Goal: Task Accomplishment & Management: Use online tool/utility

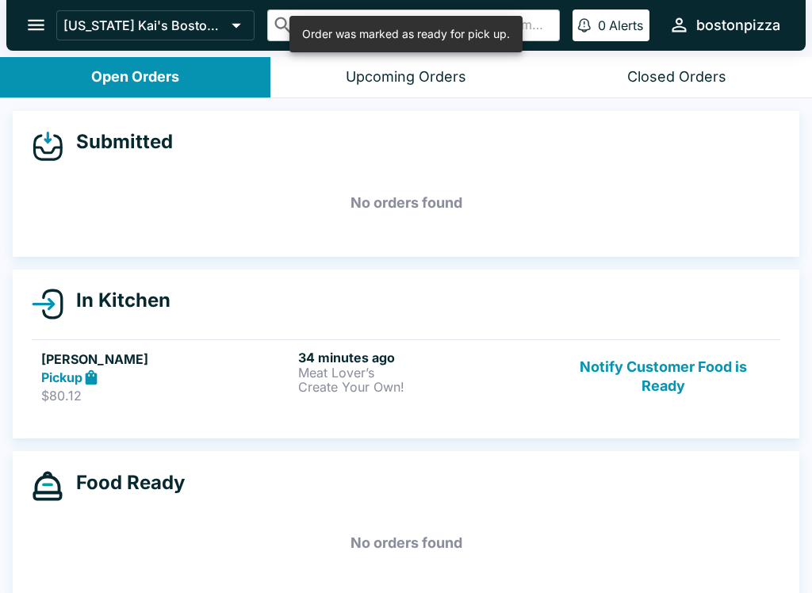
click at [644, 374] on button "Notify Customer Food is Ready" at bounding box center [663, 377] width 215 height 55
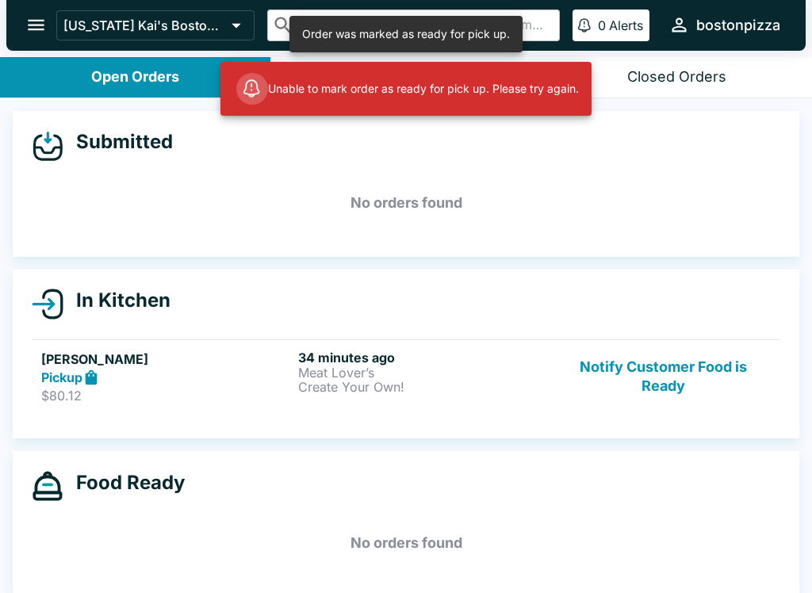
click at [719, 522] on h5 "No orders found" at bounding box center [406, 543] width 748 height 57
click at [664, 364] on button "Notify Customer Food is Ready" at bounding box center [663, 377] width 215 height 55
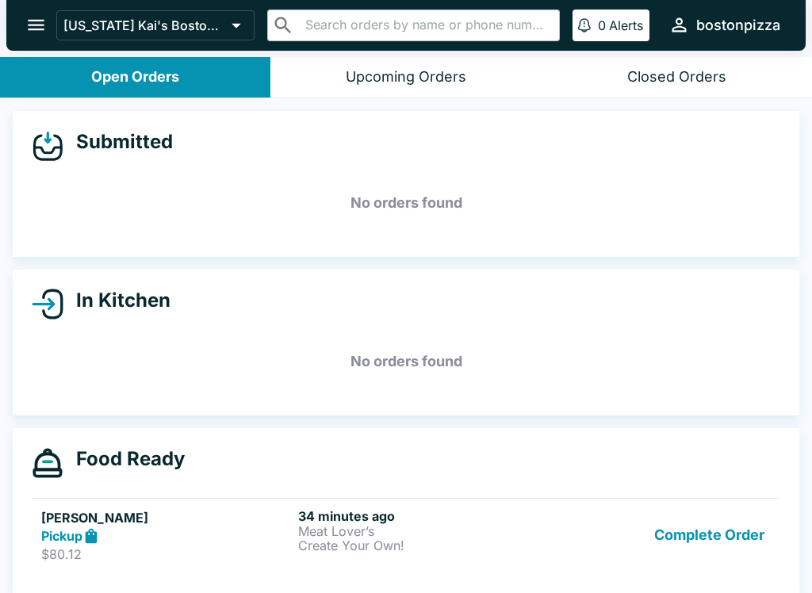
click at [705, 545] on button "Complete Order" at bounding box center [709, 535] width 123 height 55
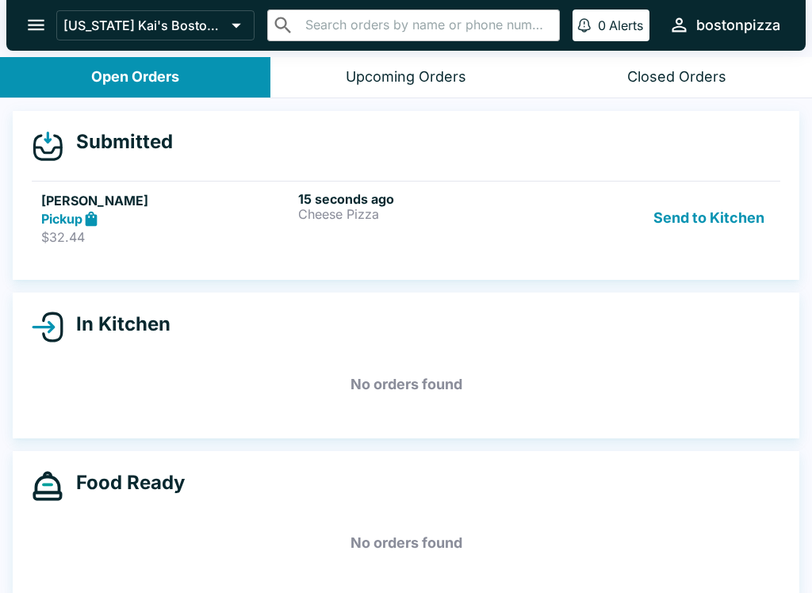
click at [217, 214] on div "Pickup" at bounding box center [166, 219] width 251 height 18
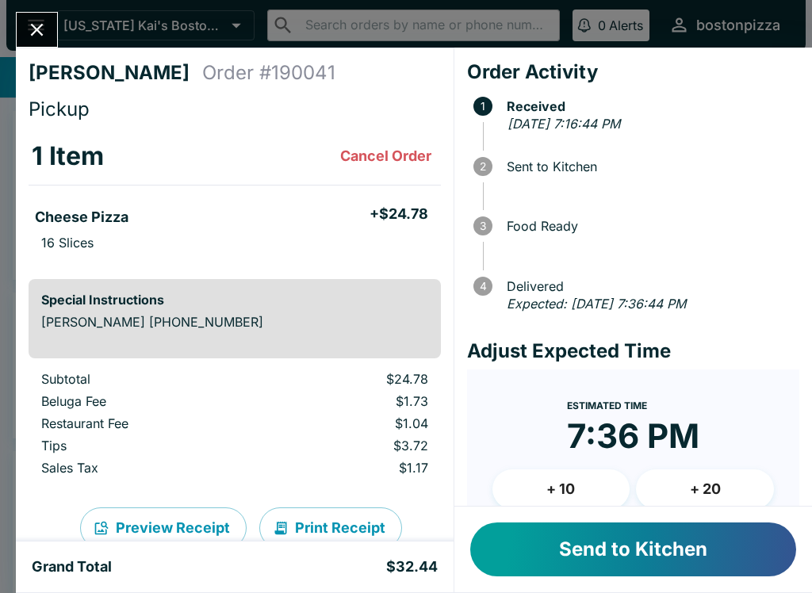
click at [526, 485] on button "+ 10" at bounding box center [561, 489] width 138 height 40
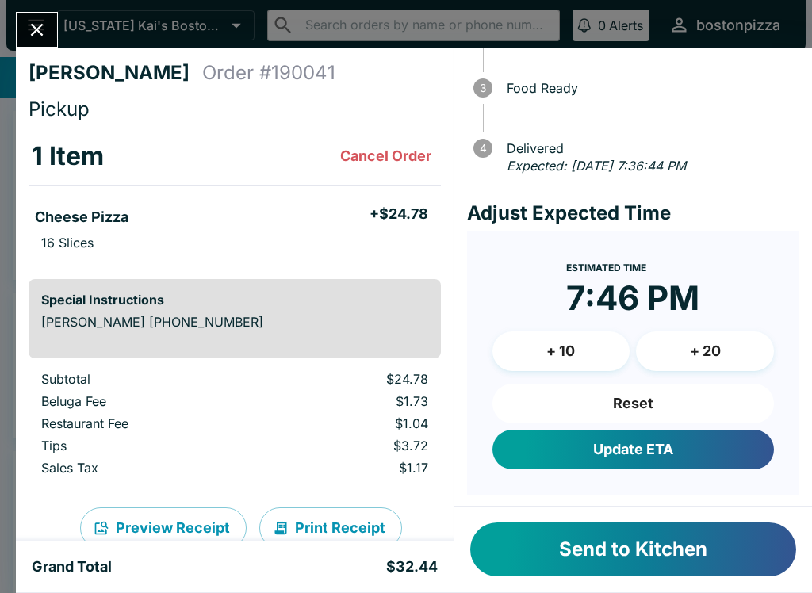
scroll to position [137, 0]
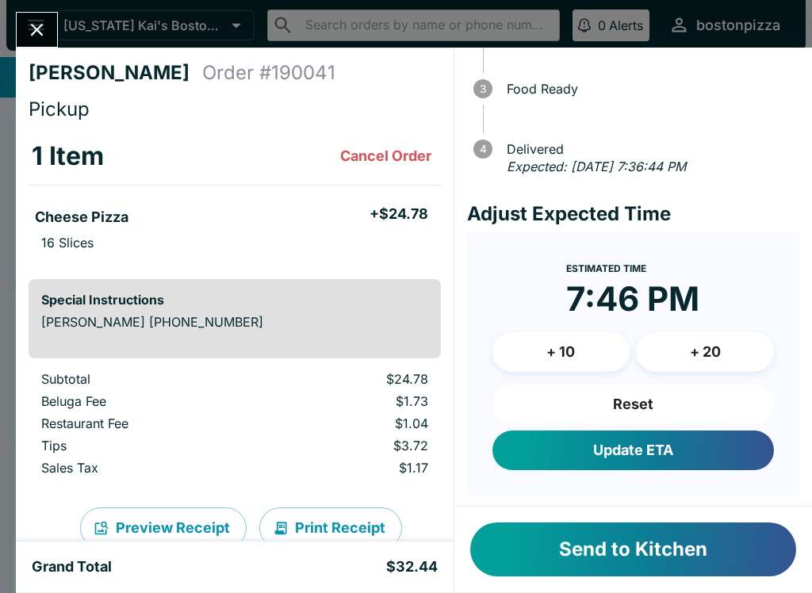
click at [545, 450] on button "Update ETA" at bounding box center [632, 450] width 281 height 40
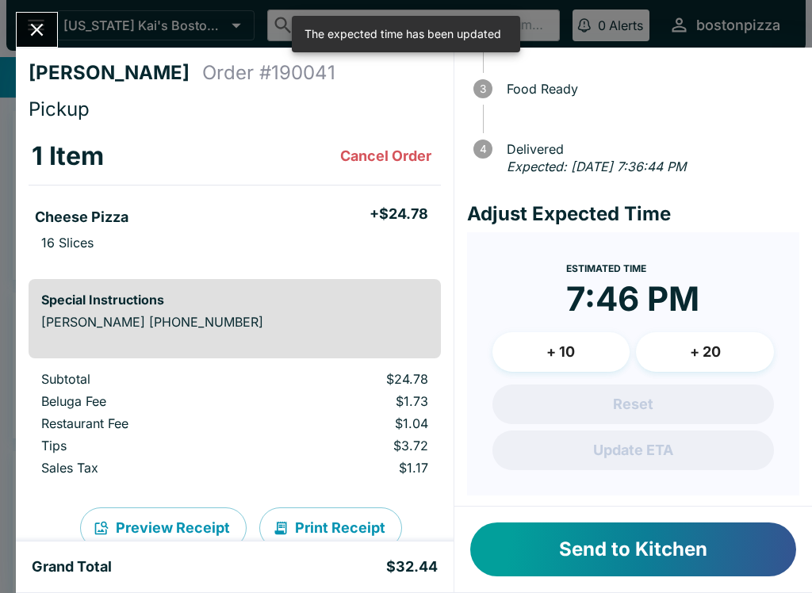
click at [557, 543] on button "Send to Kitchen" at bounding box center [633, 549] width 326 height 54
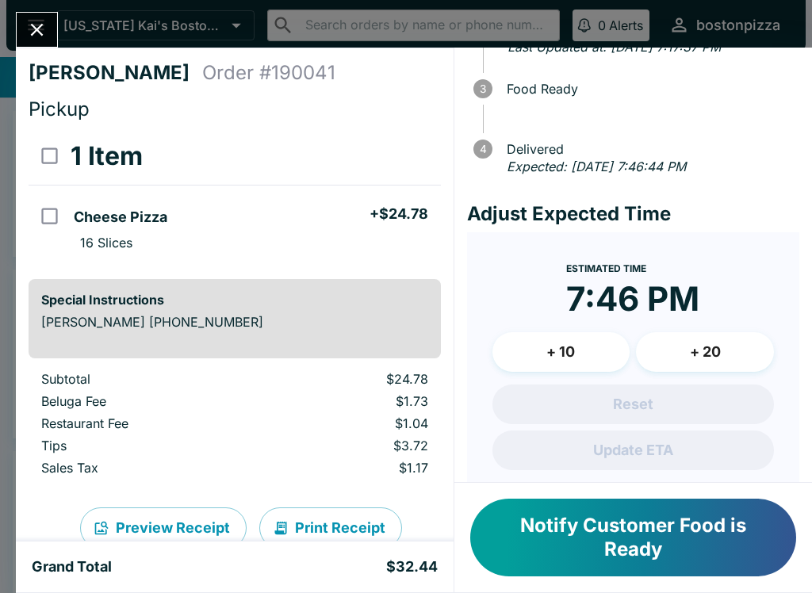
click at [49, 18] on button "Close" at bounding box center [37, 30] width 40 height 34
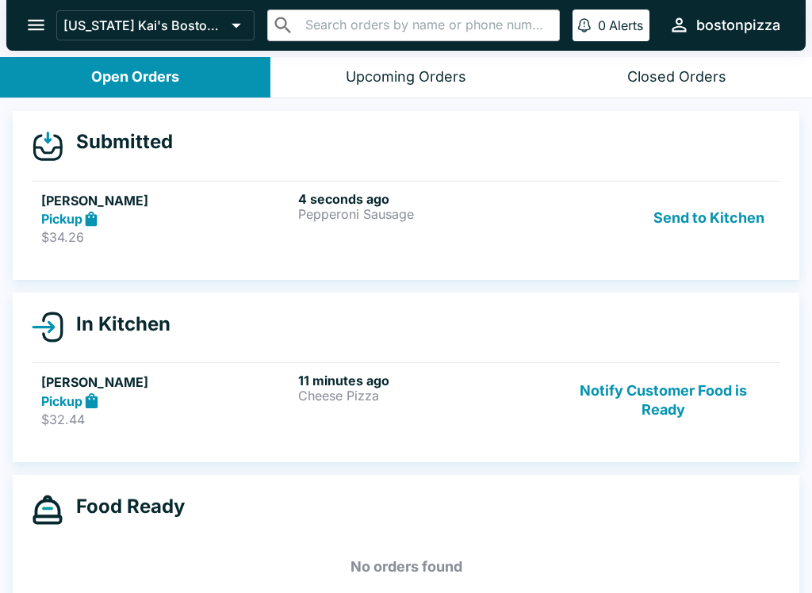
click at [705, 226] on button "Send to Kitchen" at bounding box center [709, 218] width 124 height 55
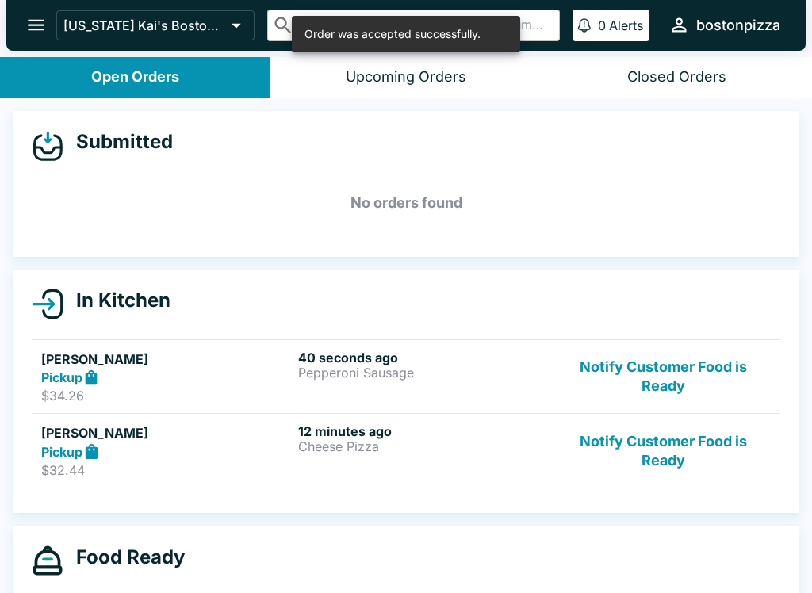
click at [260, 354] on h5 "[PERSON_NAME]" at bounding box center [166, 359] width 251 height 19
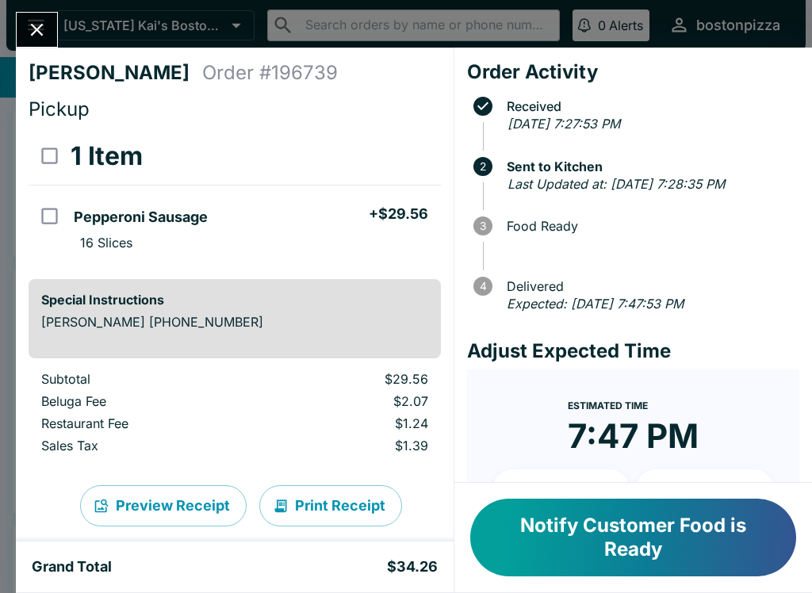
click at [57, 30] on button "Close" at bounding box center [37, 30] width 40 height 34
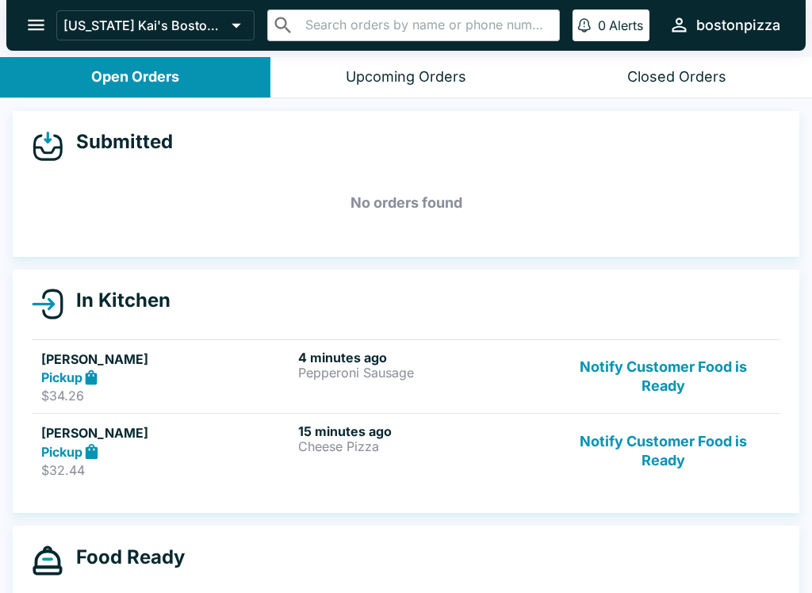
click at [691, 476] on button "Notify Customer Food is Ready" at bounding box center [663, 450] width 215 height 55
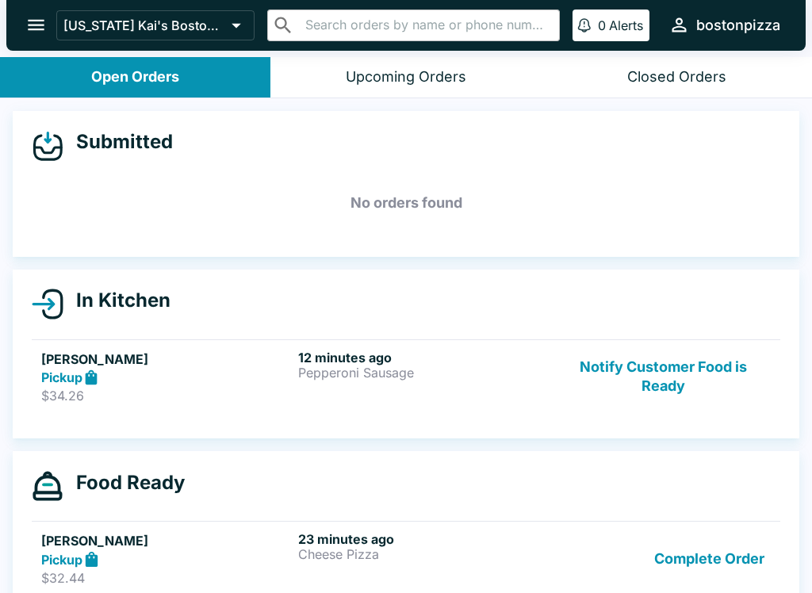
click at [396, 363] on h6 "12 minutes ago" at bounding box center [423, 358] width 251 height 16
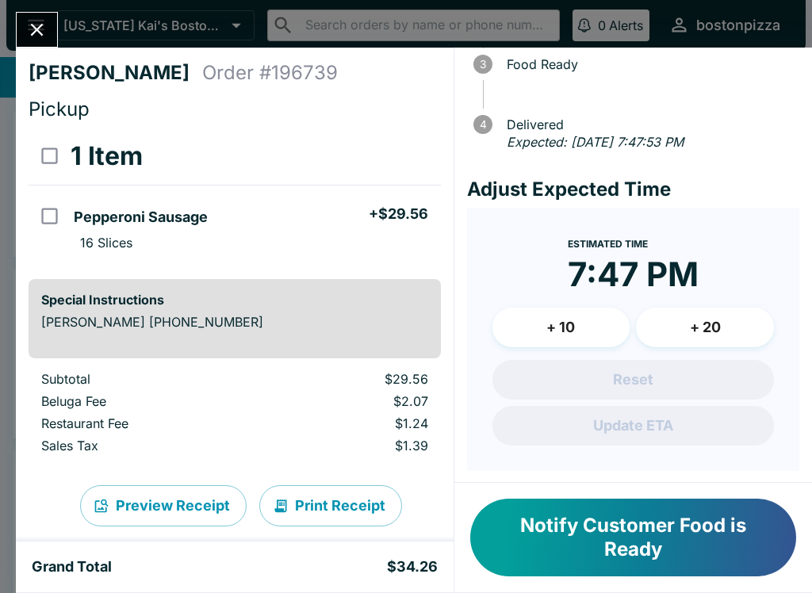
click at [715, 530] on button "Notify Customer Food is Ready" at bounding box center [633, 538] width 326 height 78
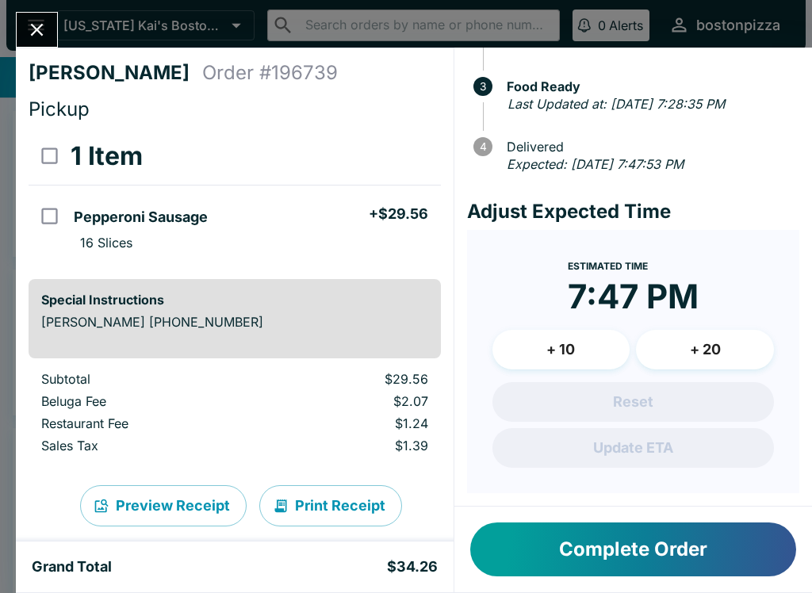
scroll to position [137, 0]
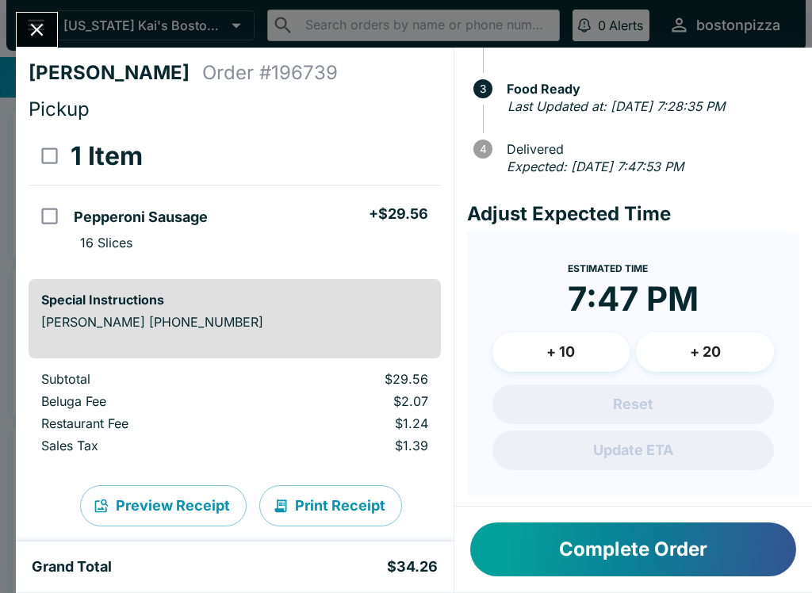
click at [721, 552] on button "Complete Order" at bounding box center [633, 549] width 326 height 54
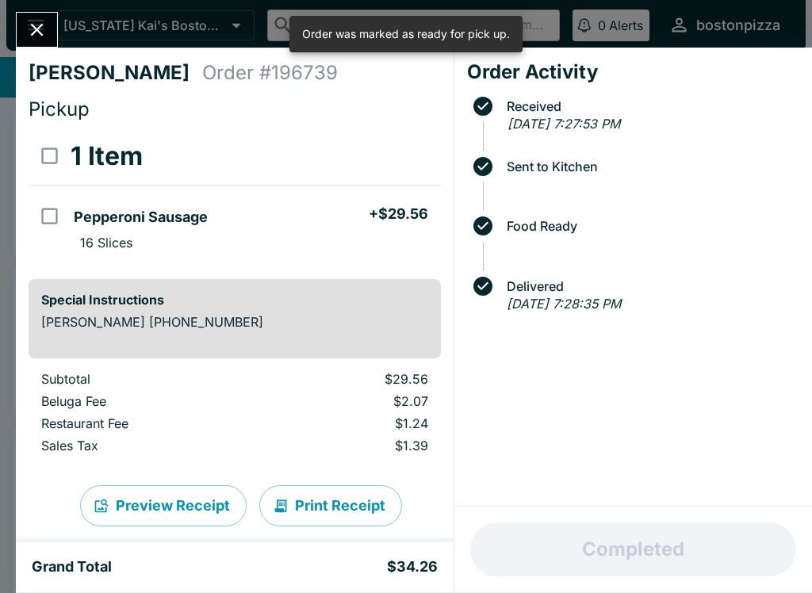
scroll to position [0, 0]
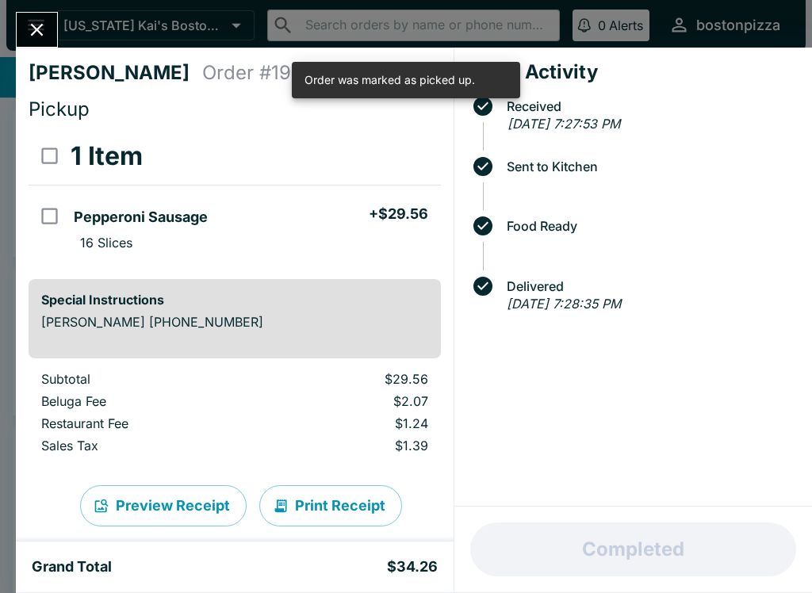
click at [42, 21] on icon "Close" at bounding box center [36, 29] width 21 height 21
